Goal: Transaction & Acquisition: Purchase product/service

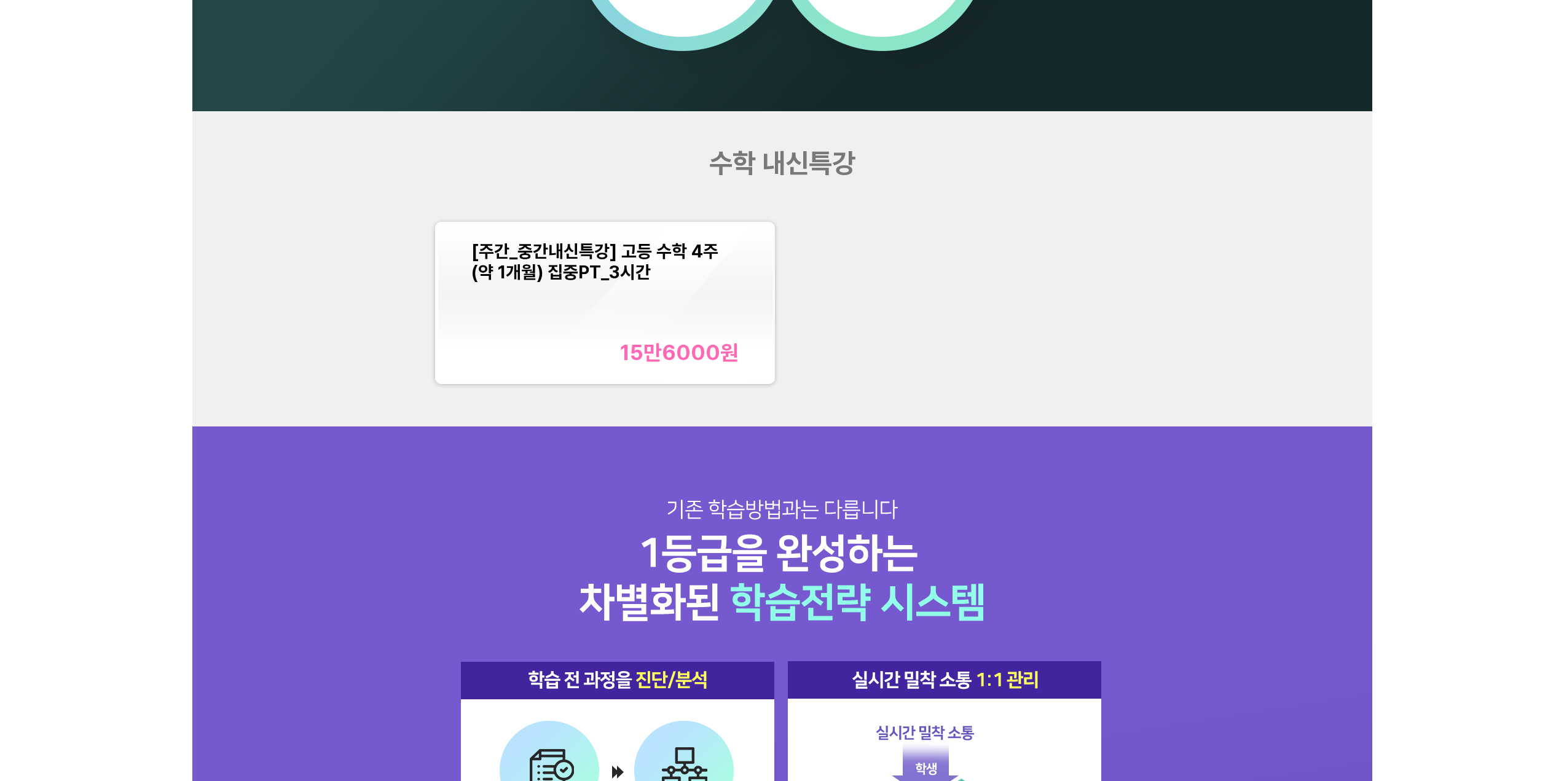
click at [693, 335] on div "[주간_중간내신특강] 고등 수학 4주(약 1개월) 집중PT_3시간 15만6000 원" at bounding box center [605, 303] width 268 height 124
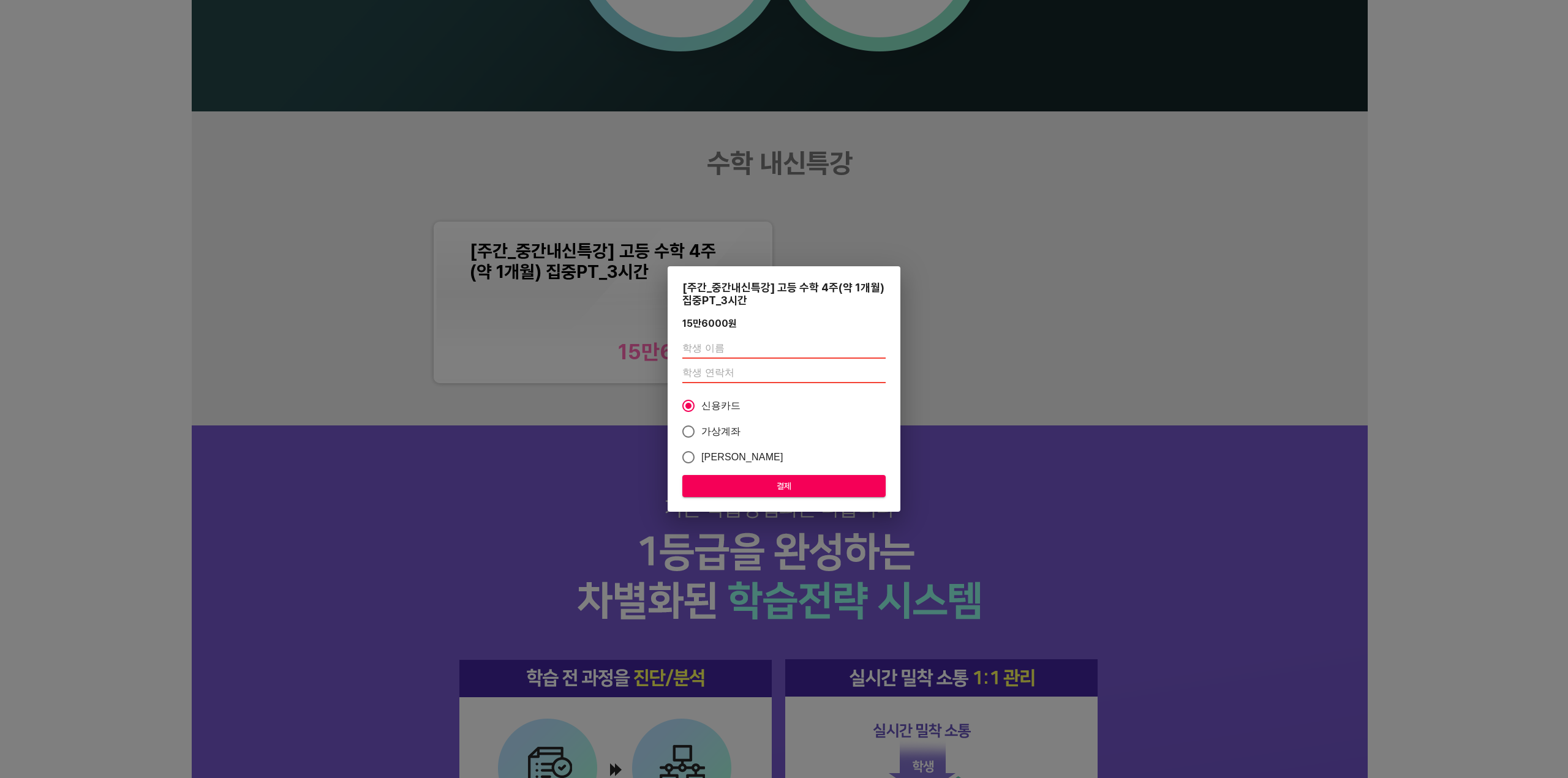
click at [740, 351] on input "text" at bounding box center [784, 350] width 203 height 20
type input "[PERSON_NAME]"
type input "01093601739"
click at [732, 456] on span "[PERSON_NAME]" at bounding box center [742, 457] width 82 height 15
click at [701, 456] on input "[PERSON_NAME]" at bounding box center [688, 457] width 26 height 26
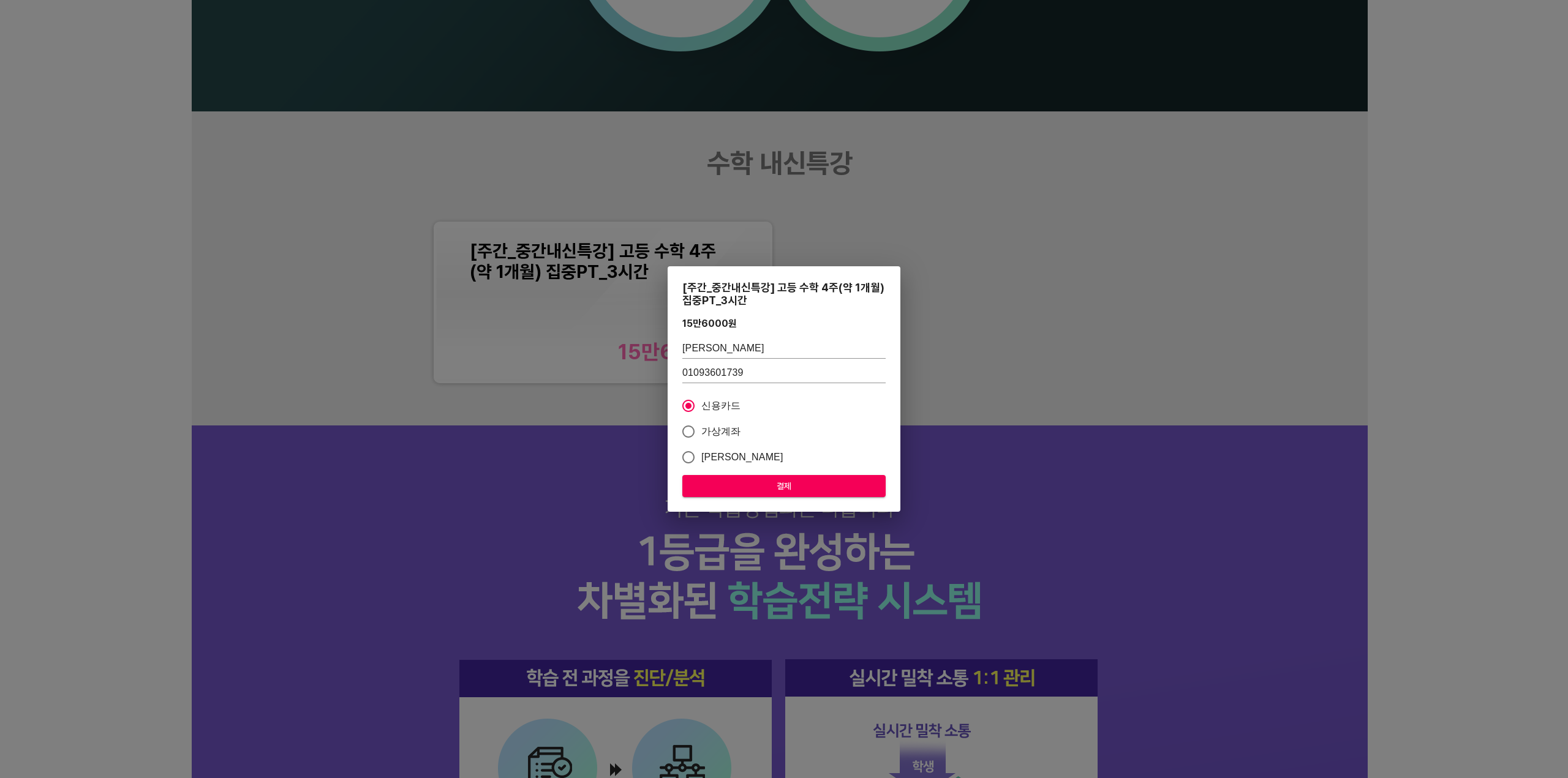
radio input "true"
click at [721, 409] on span "신용카드" at bounding box center [721, 405] width 40 height 15
click at [701, 409] on input "신용카드" at bounding box center [688, 406] width 26 height 26
radio input "true"
click at [774, 481] on span "결제" at bounding box center [784, 486] width 183 height 15
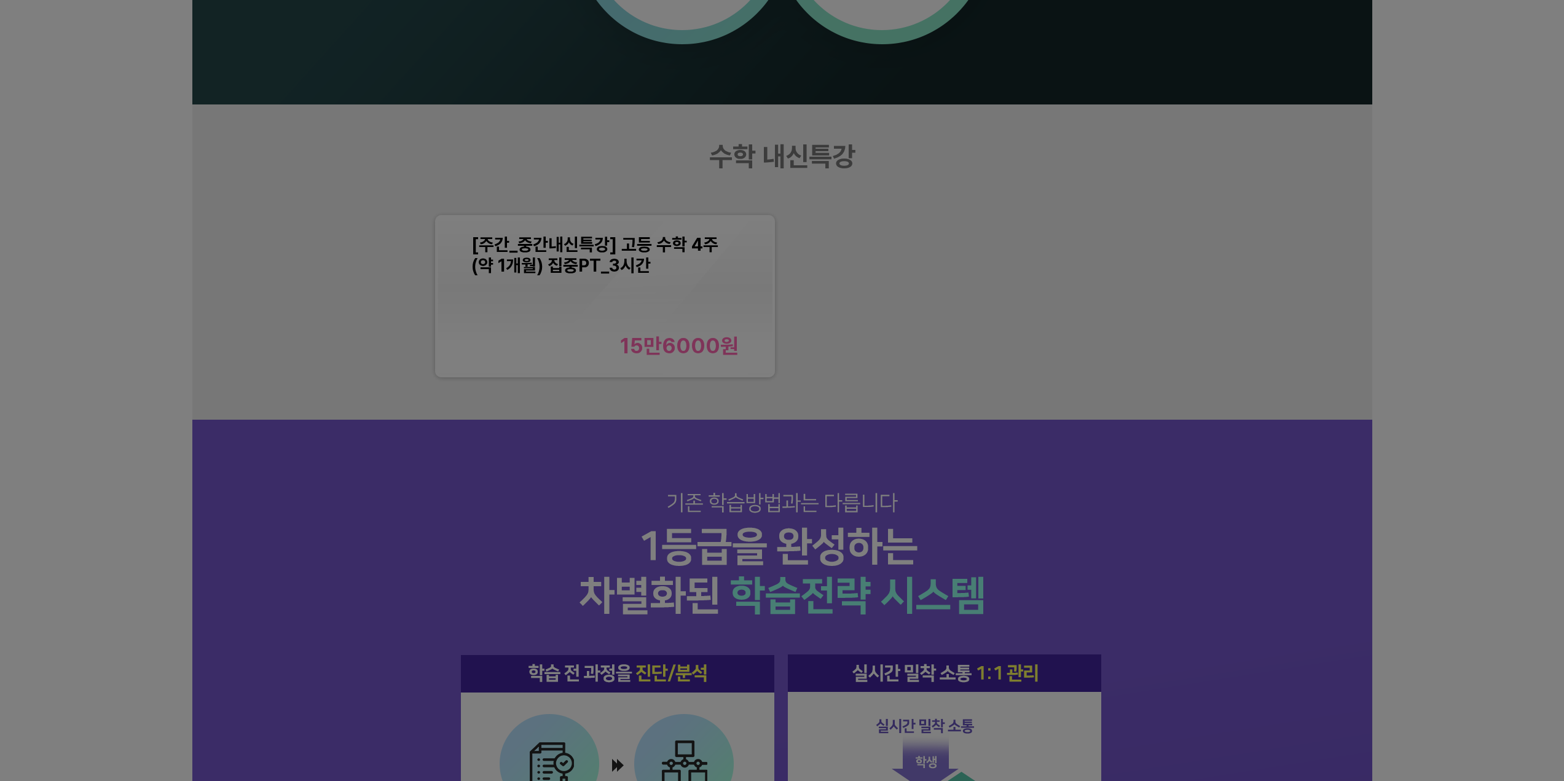
scroll to position [1470, 0]
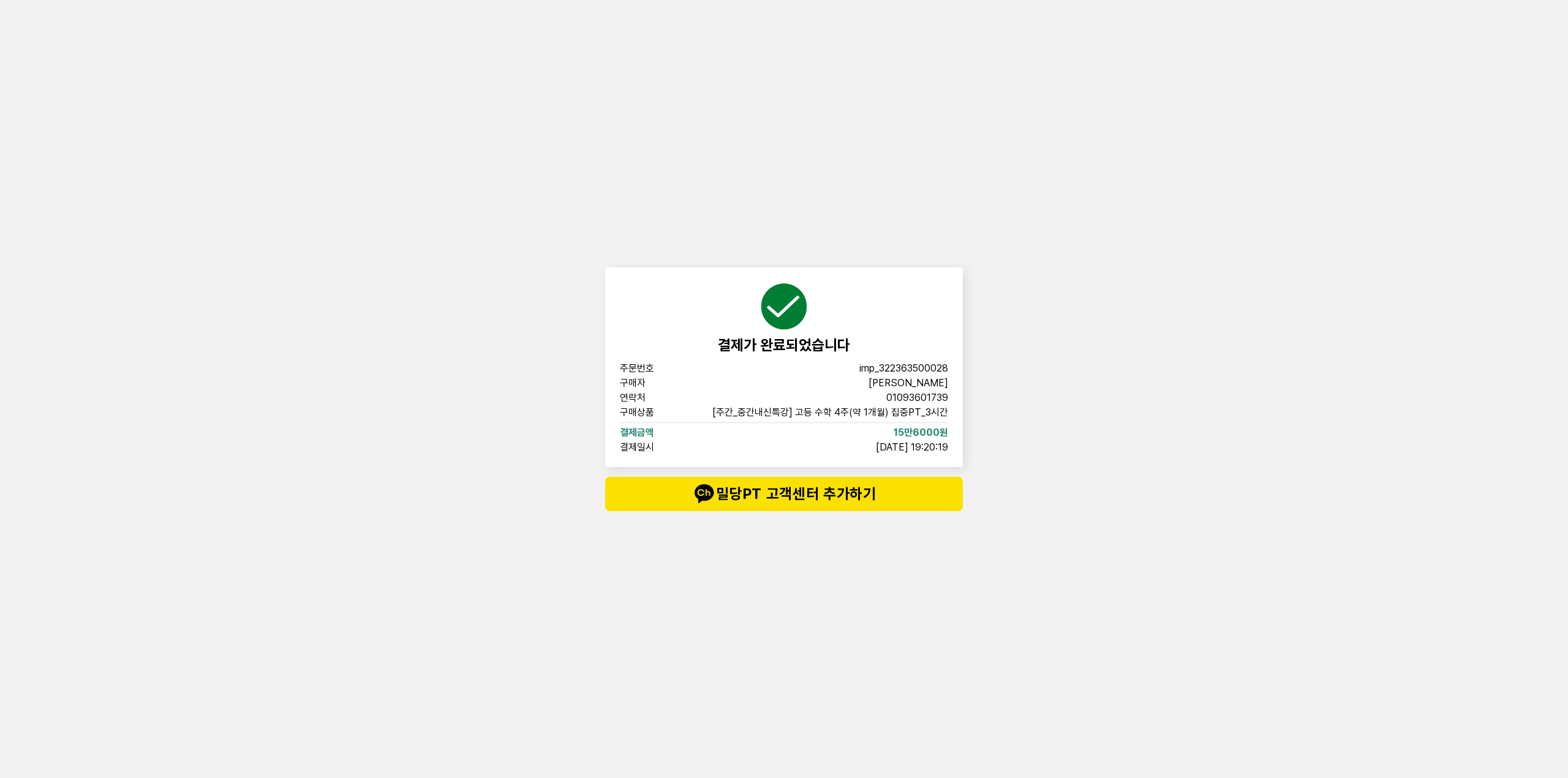
click at [1052, 431] on div "결제가 완료되었습니다 주문번호 imp_[PHONE_NUMBER] 구매자 [PERSON_NAME] 연락처 01093601739 구매상품 [주간_…" at bounding box center [784, 389] width 1568 height 778
click at [1000, 507] on div "결제가 완료되었습니다 주문번호 imp_[PHONE_NUMBER] 구매자 [PERSON_NAME] 연락처 01093601739 구매상품 [주간_…" at bounding box center [784, 389] width 1568 height 778
click at [1043, 551] on div "결제가 완료되었습니다 주문번호 imp_322363500028 구매자 박서윤 연락처 01093601739 구매상품 [주간_중간내신특강] 고등 수…" at bounding box center [784, 389] width 1568 height 778
click at [521, 121] on div "결제가 완료되었습니다 주문번호 imp_322363500028 구매자 박서윤 연락처 01093601739 구매상품 [주간_중간내신특강] 고등 수…" at bounding box center [784, 389] width 1568 height 778
